Goal: Check status

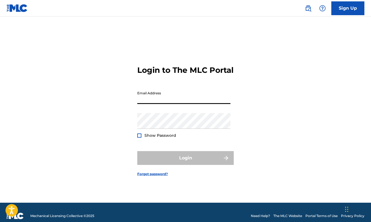
type input "[EMAIL_ADDRESS][DOMAIN_NAME]"
click at [185, 163] on button "Login" at bounding box center [185, 158] width 96 height 14
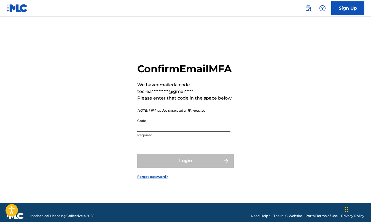
paste input "902385"
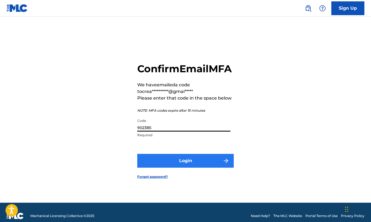
type input "902385"
click at [197, 163] on button "Login" at bounding box center [185, 161] width 96 height 14
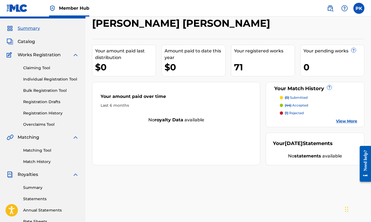
scroll to position [20, 0]
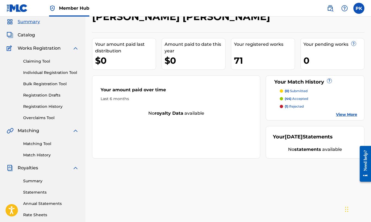
click at [37, 177] on div "Summary Statements Annual Statements Rate Sheets" at bounding box center [43, 194] width 72 height 47
click at [35, 179] on link "Summary" at bounding box center [51, 181] width 56 height 6
